Goal: Task Accomplishment & Management: Use online tool/utility

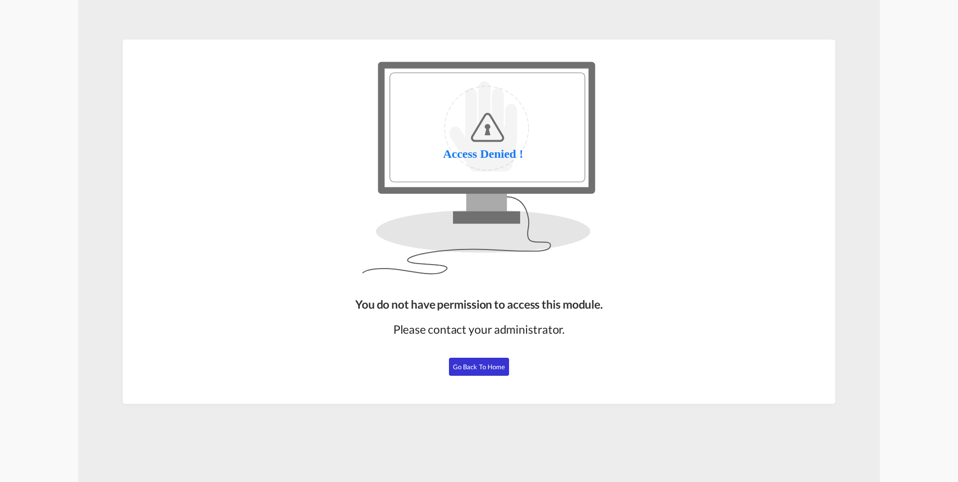
click at [477, 368] on span "Go Back to Home" at bounding box center [479, 367] width 53 height 8
